Goal: Transaction & Acquisition: Download file/media

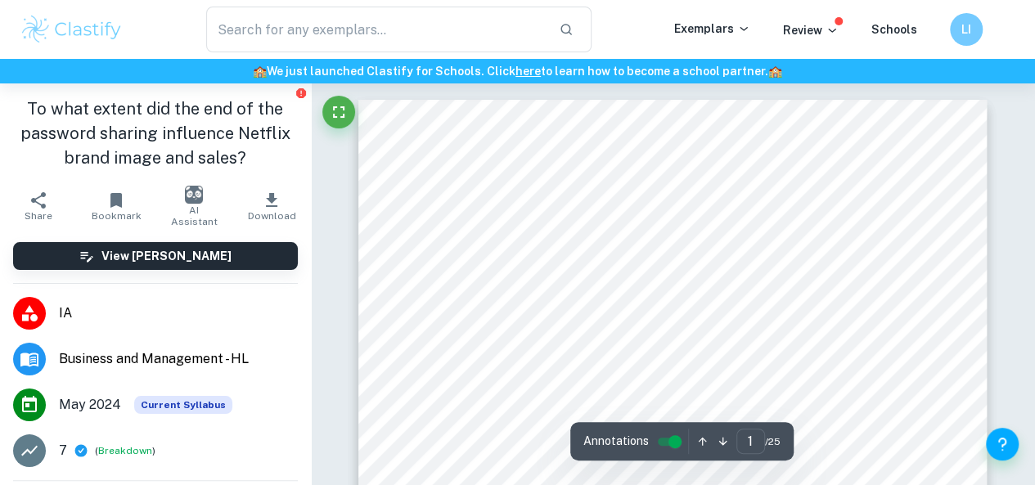
click at [263, 204] on icon "button" at bounding box center [272, 201] width 20 height 20
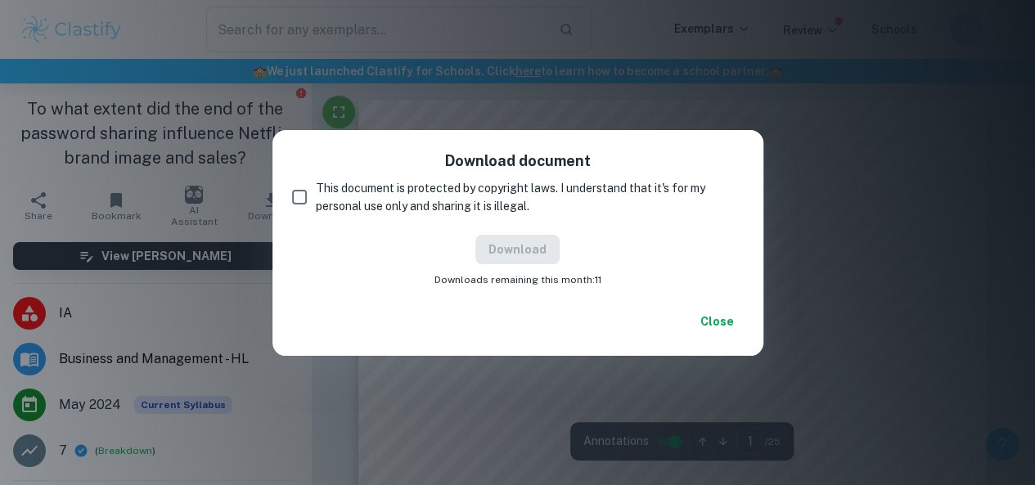
click at [302, 193] on input "This document is protected by copyright laws. I understand that it's for my per…" at bounding box center [299, 197] width 33 height 33
checkbox input "true"
click at [514, 246] on button "Download" at bounding box center [517, 249] width 84 height 29
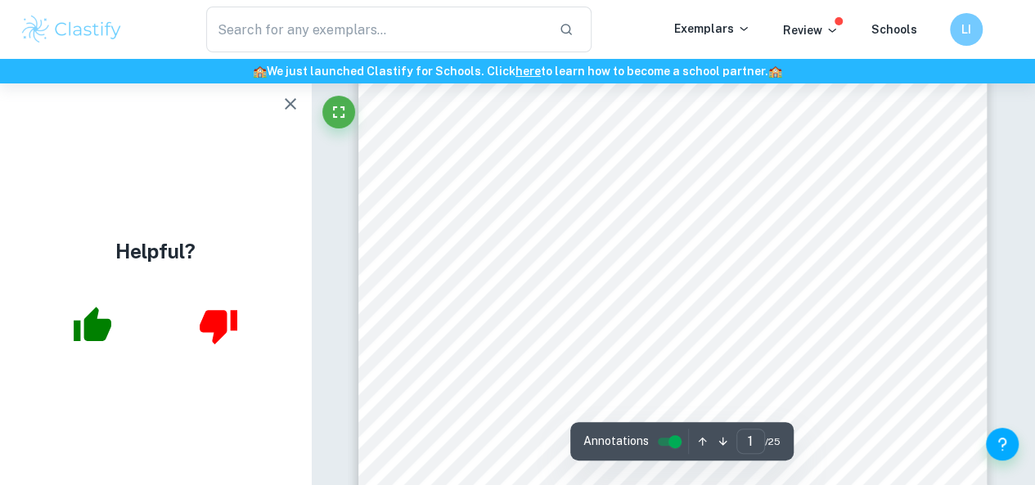
scroll to position [82, 0]
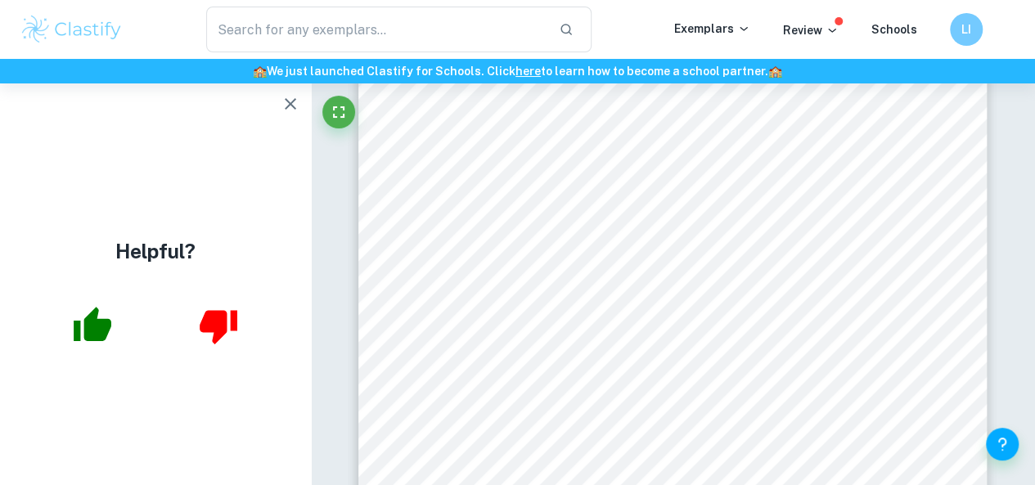
click at [281, 104] on icon "button" at bounding box center [291, 104] width 20 height 20
